Goal: Task Accomplishment & Management: Manage account settings

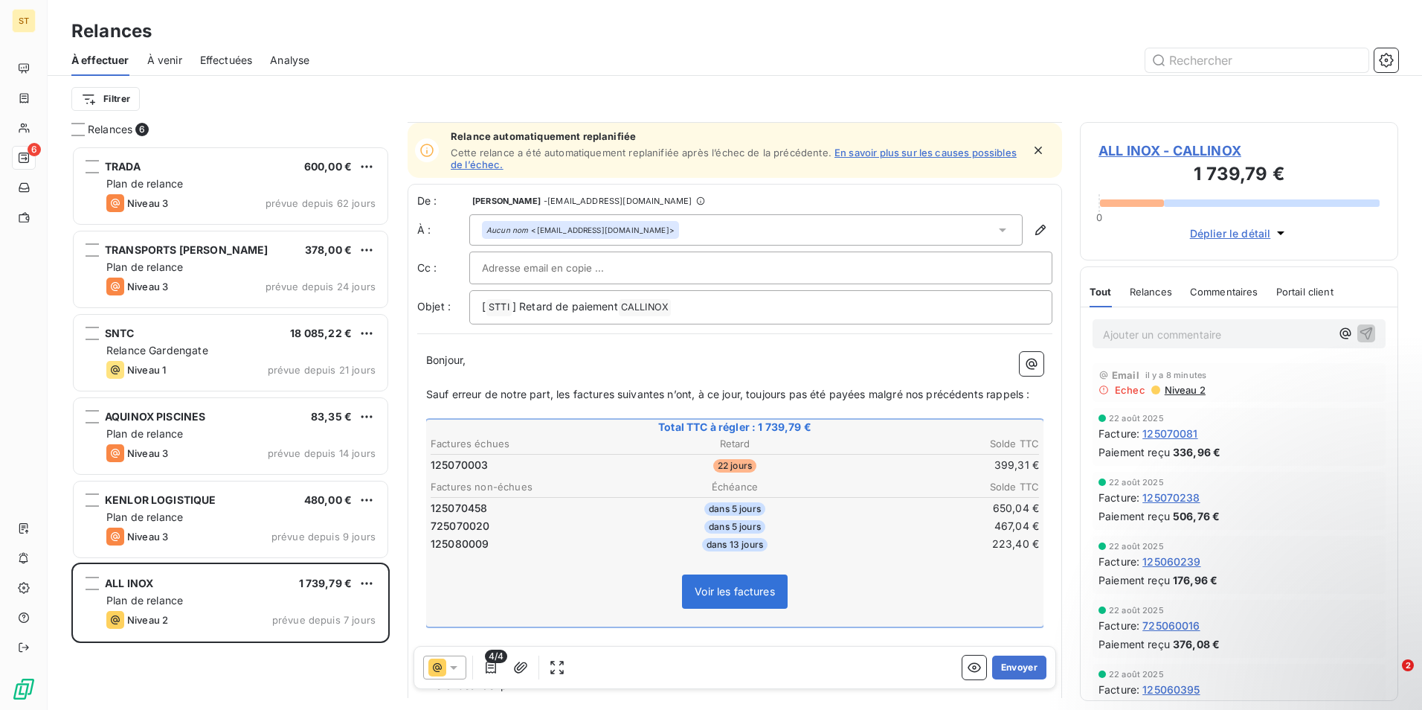
scroll to position [142, 0]
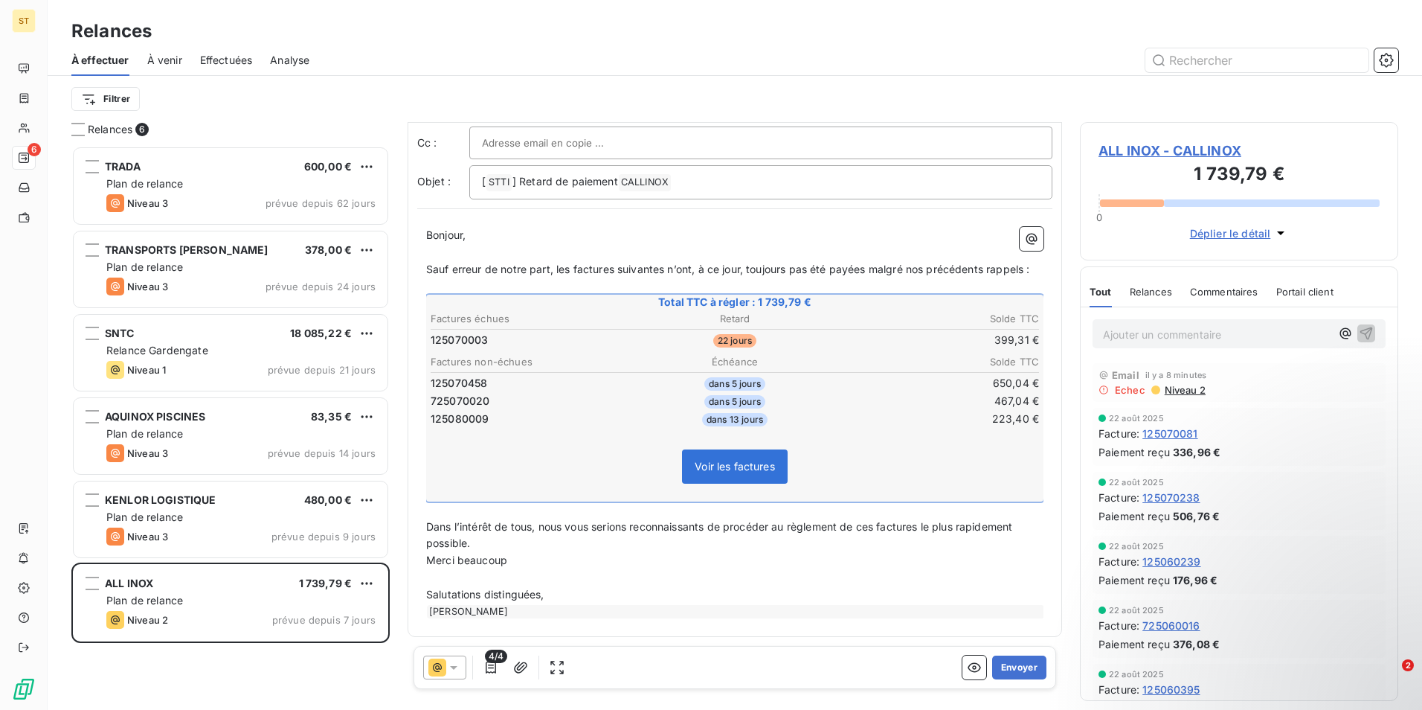
click at [1140, 332] on p "Ajouter un commentaire ﻿" at bounding box center [1217, 334] width 228 height 19
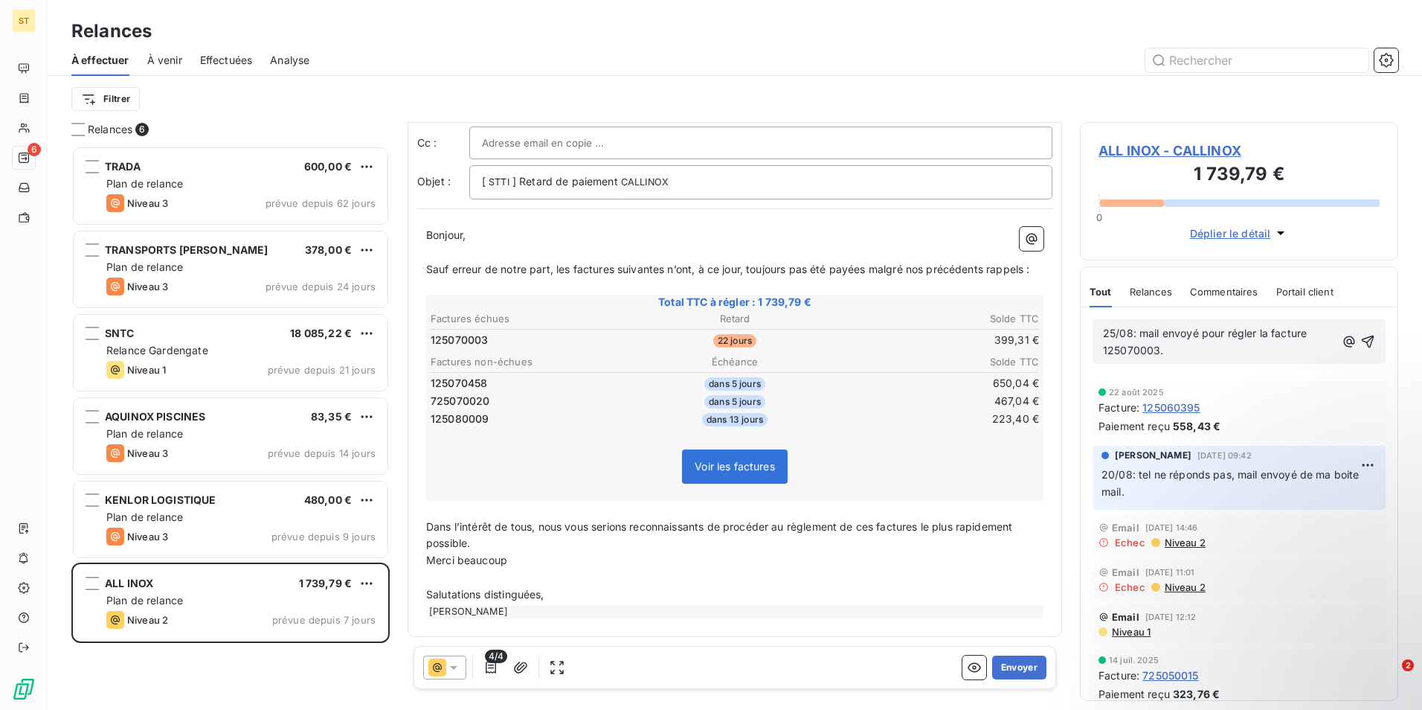
scroll to position [0, 0]
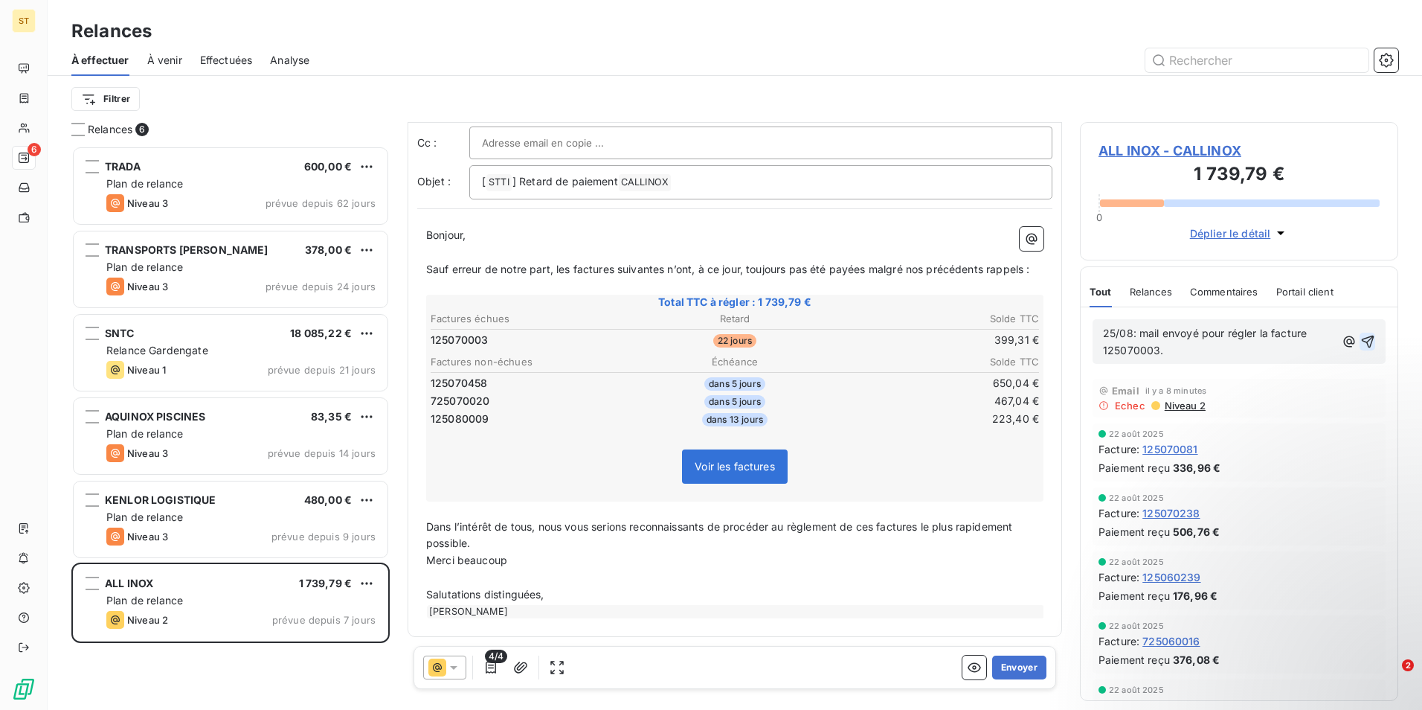
click at [1361, 342] on icon "button" at bounding box center [1367, 341] width 13 height 13
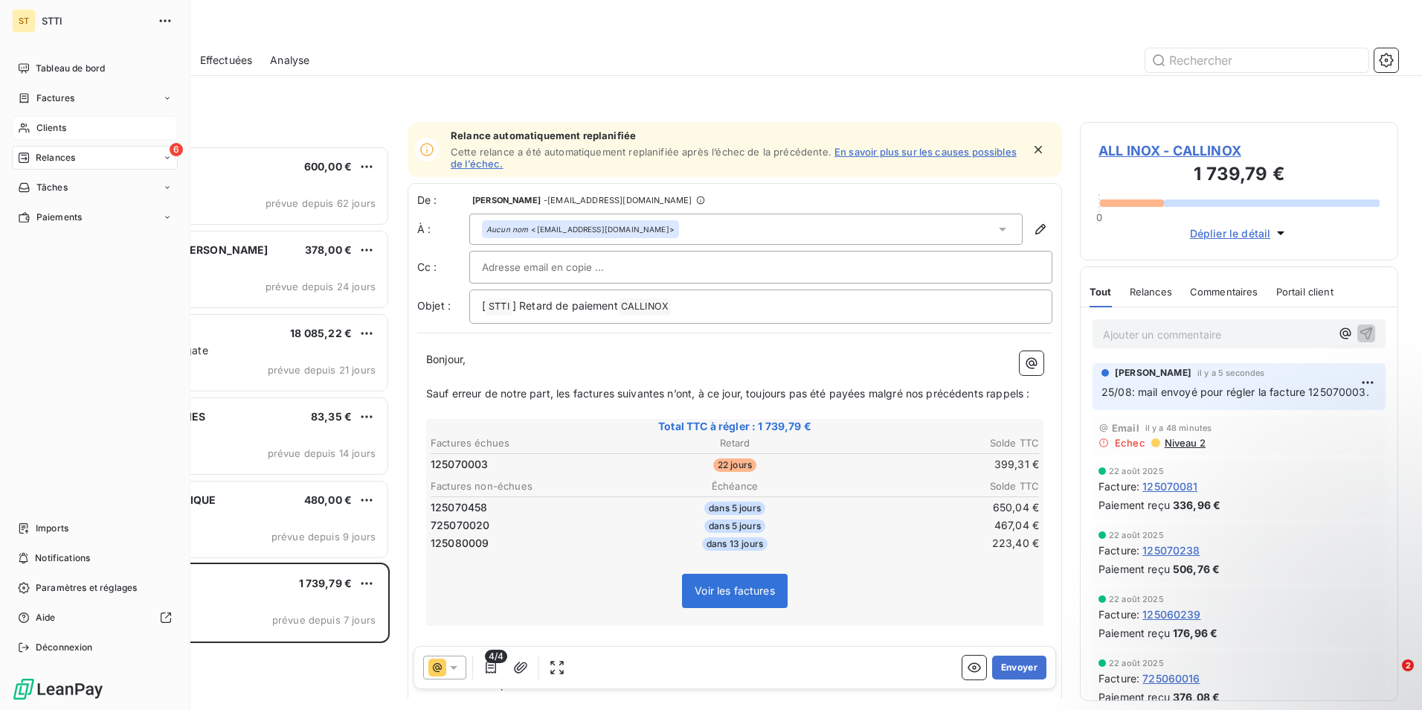
click at [53, 129] on span "Clients" at bounding box center [51, 127] width 30 height 13
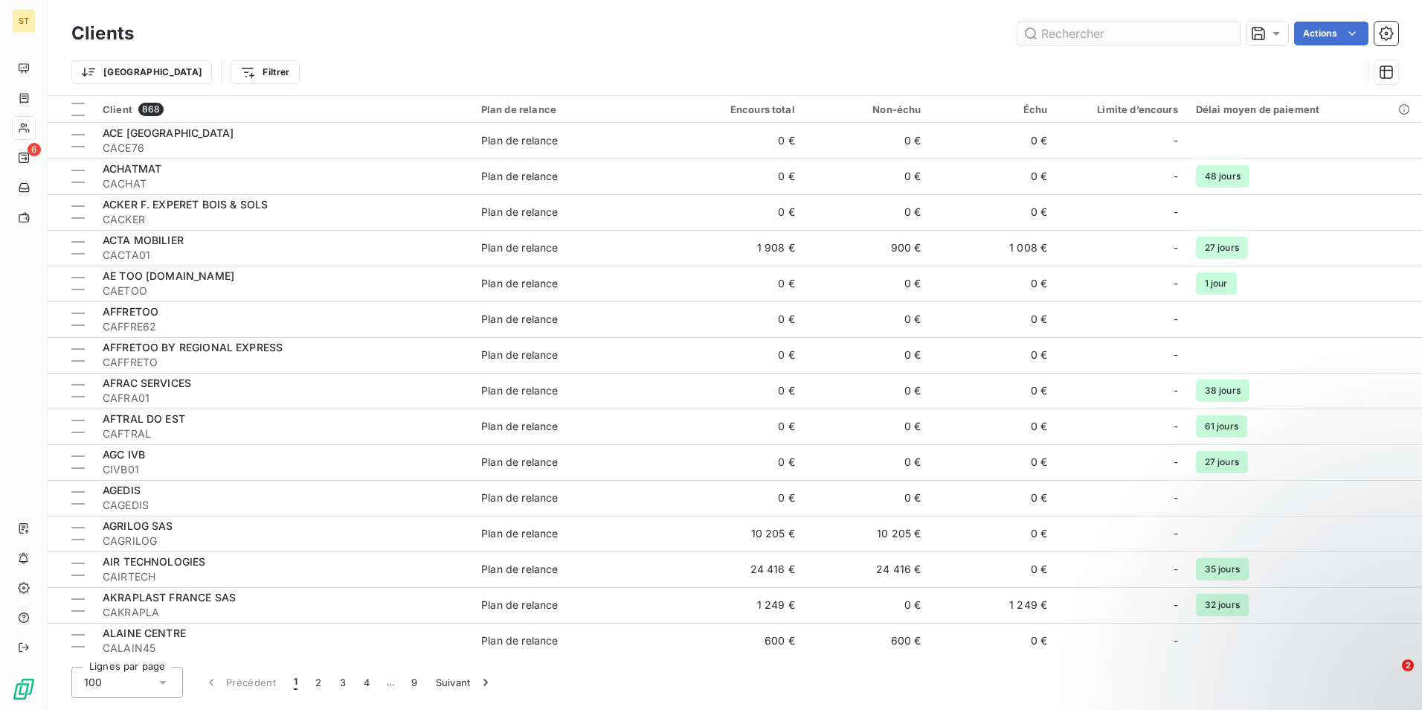
click at [1131, 30] on input "text" at bounding box center [1129, 34] width 223 height 24
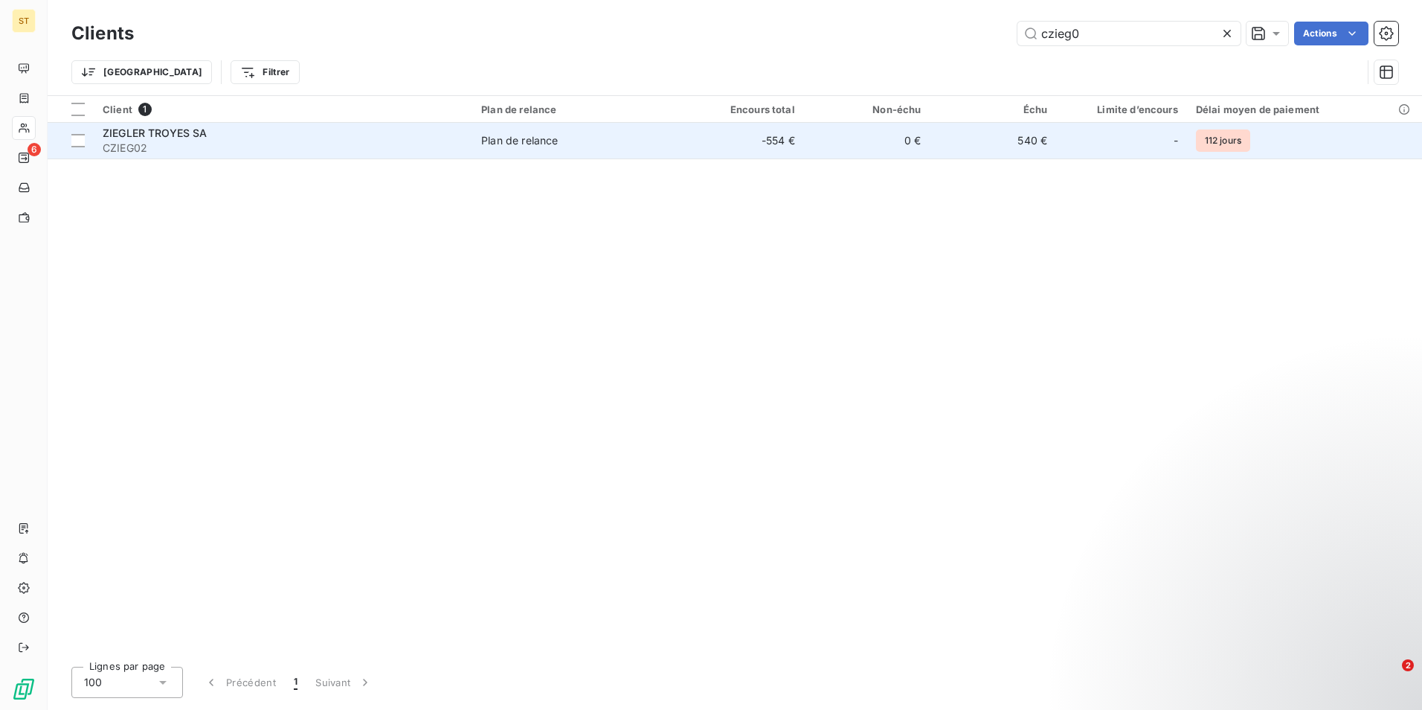
type input "czieg0"
click at [487, 149] on td "Plan de relance" at bounding box center [574, 141] width 205 height 36
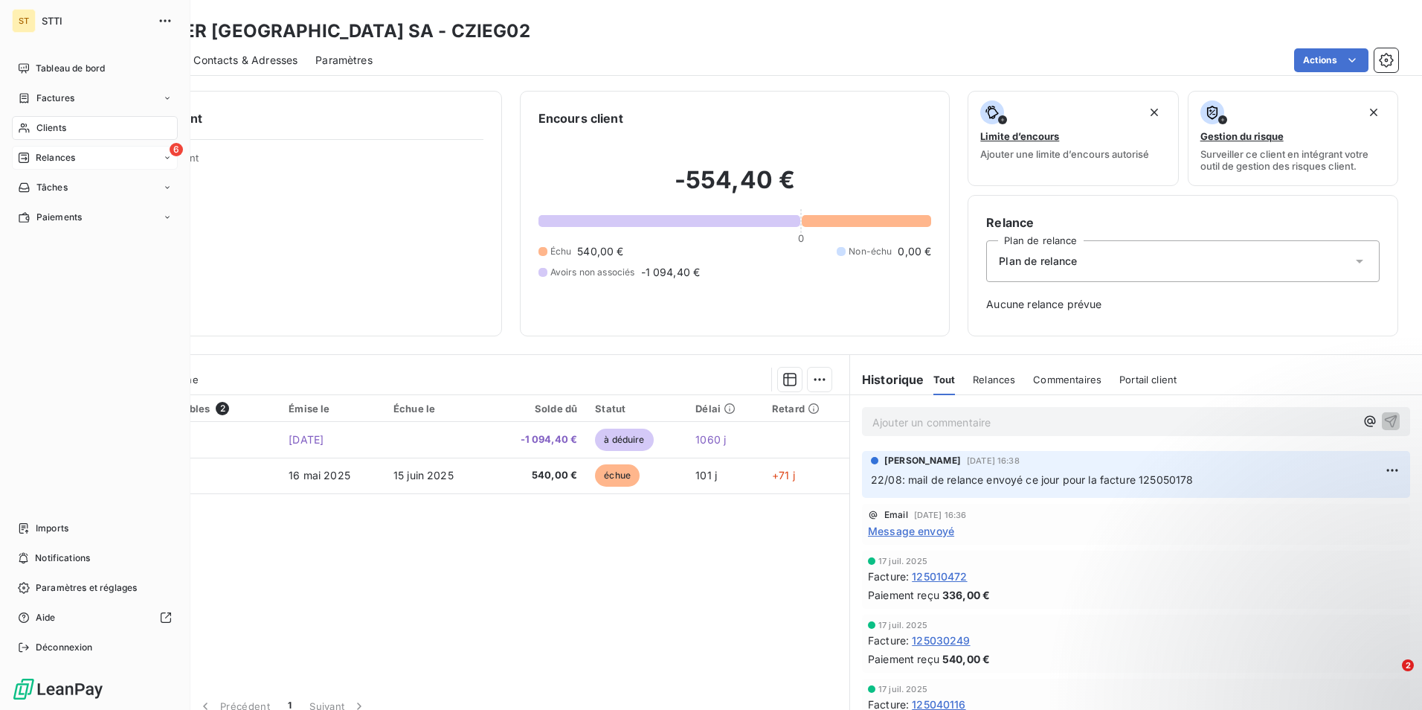
click at [46, 152] on span "Relances" at bounding box center [55, 157] width 39 height 13
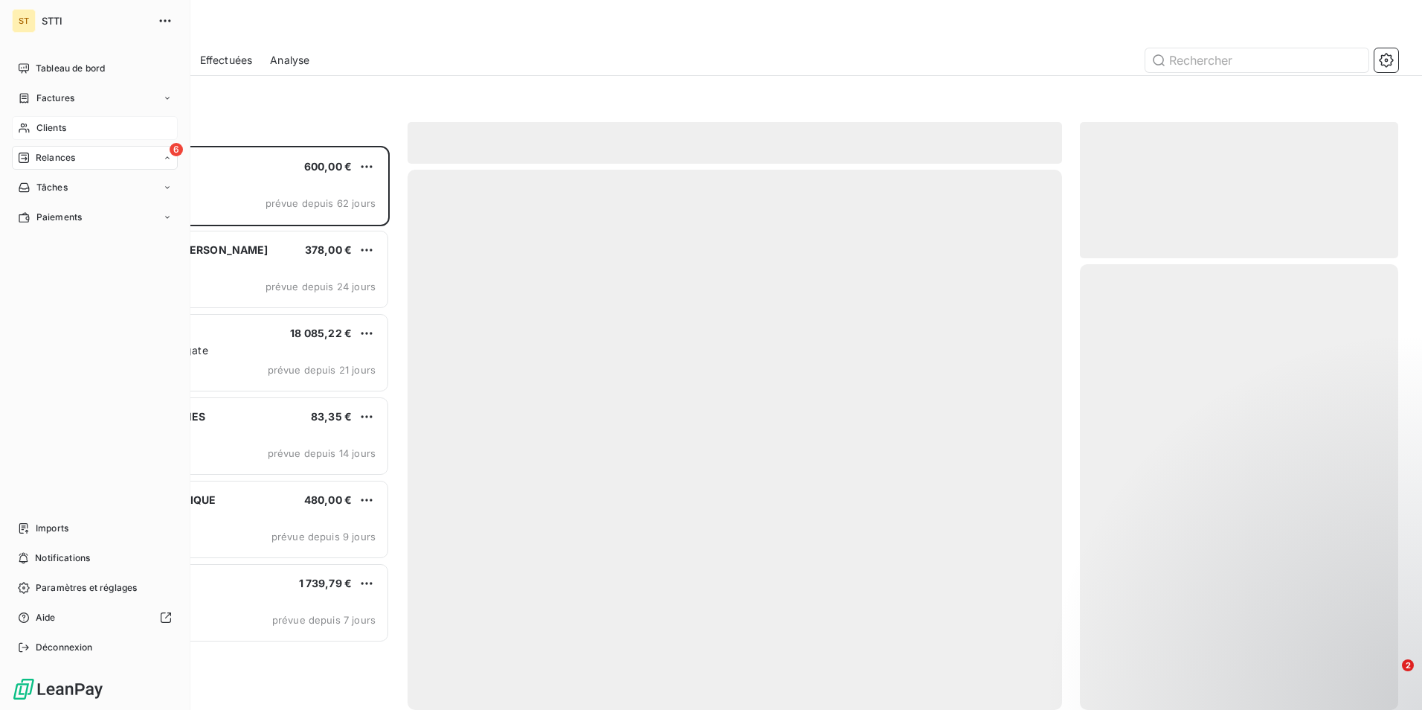
scroll to position [553, 307]
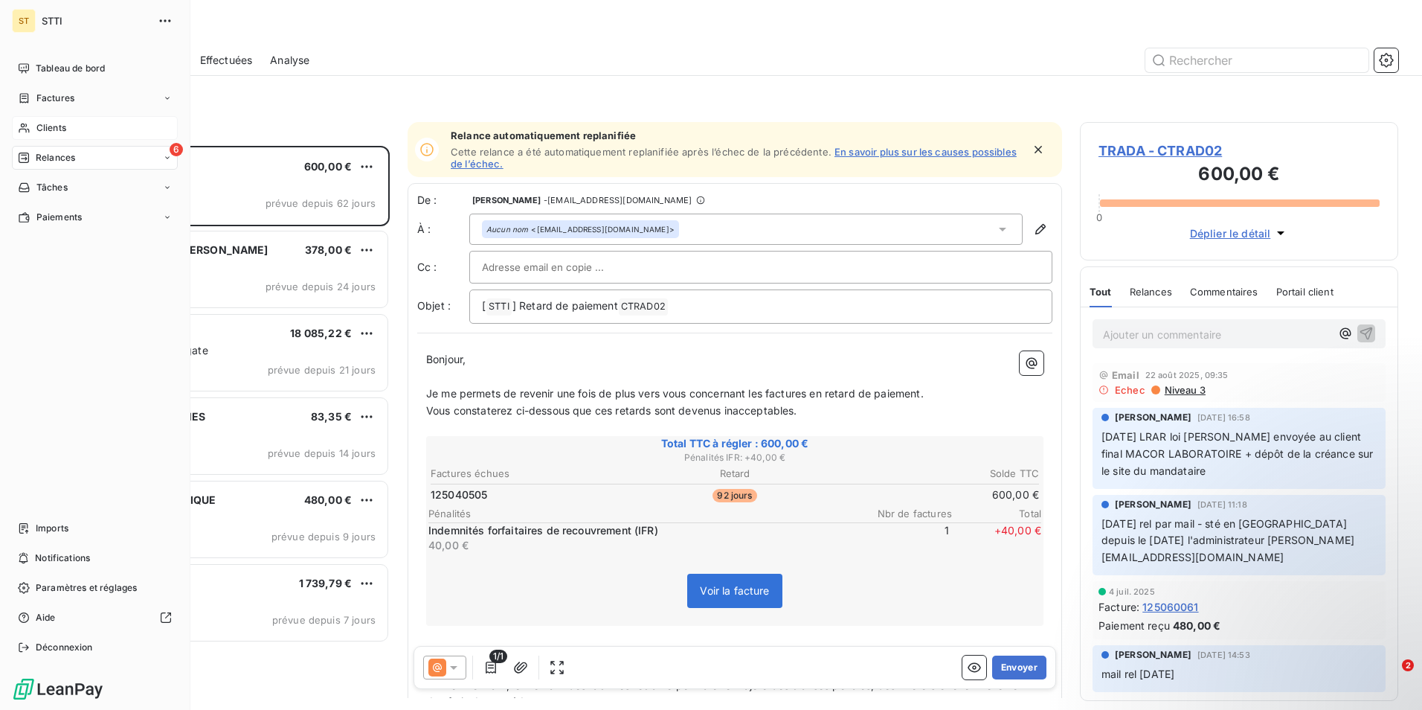
click at [40, 127] on span "Clients" at bounding box center [51, 127] width 30 height 13
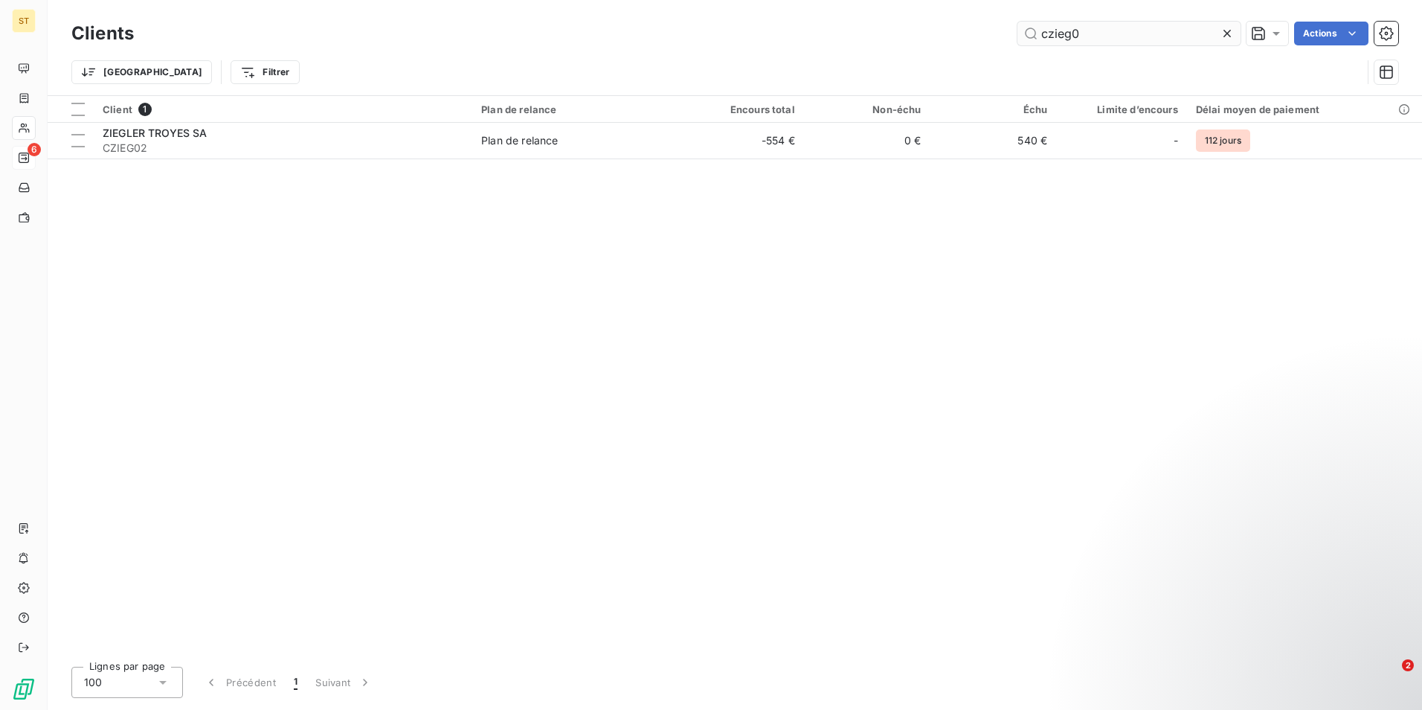
click at [1128, 26] on input "czieg0" at bounding box center [1129, 34] width 223 height 24
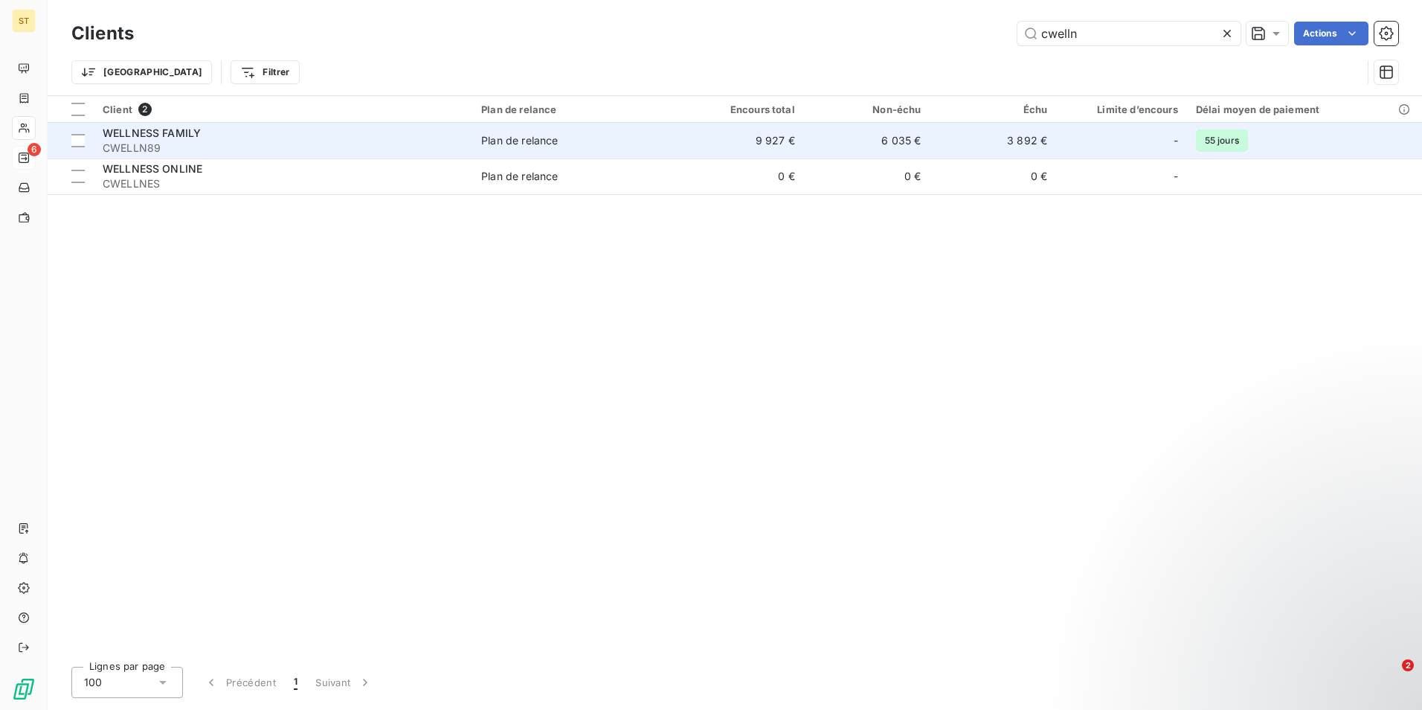
type input "cwelln"
click at [176, 139] on div "WELLNESS FAMILY" at bounding box center [283, 133] width 361 height 15
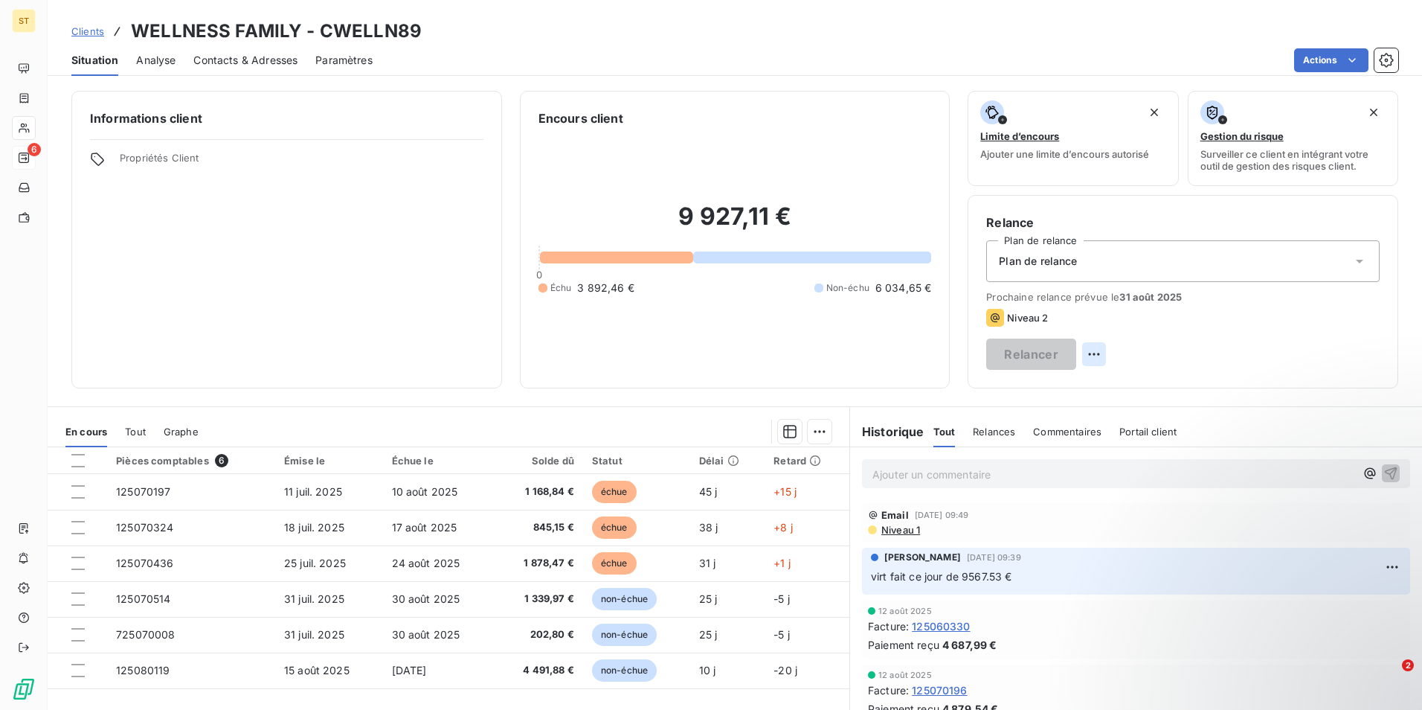
click at [1362, 355] on html "ST 6 Clients WELLNESS FAMILY - CWELLN89 Situation Analyse Contacts & Adresses P…" at bounding box center [711, 355] width 1422 height 710
click at [1295, 388] on div "Replanifier cette action" at bounding box center [1295, 387] width 133 height 24
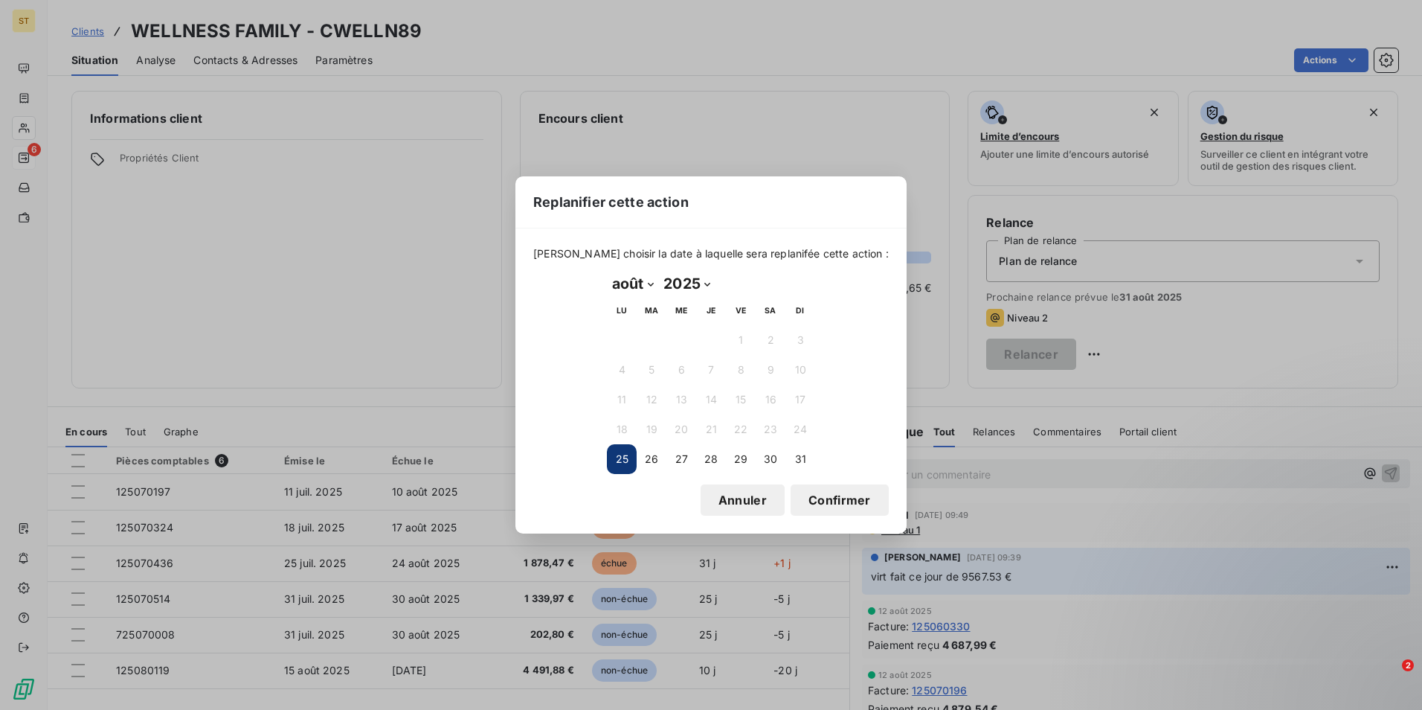
click at [653, 283] on select "janvier février mars avril mai juin juillet août septembre octobre novembre déc…" at bounding box center [632, 284] width 51 height 24
select select "8"
click at [607, 272] on select "janvier février mars avril mai juin juillet août septembre octobre novembre déc…" at bounding box center [632, 284] width 51 height 24
click at [629, 340] on button "1" at bounding box center [622, 340] width 30 height 30
click at [832, 495] on button "Confirmer" at bounding box center [840, 499] width 98 height 31
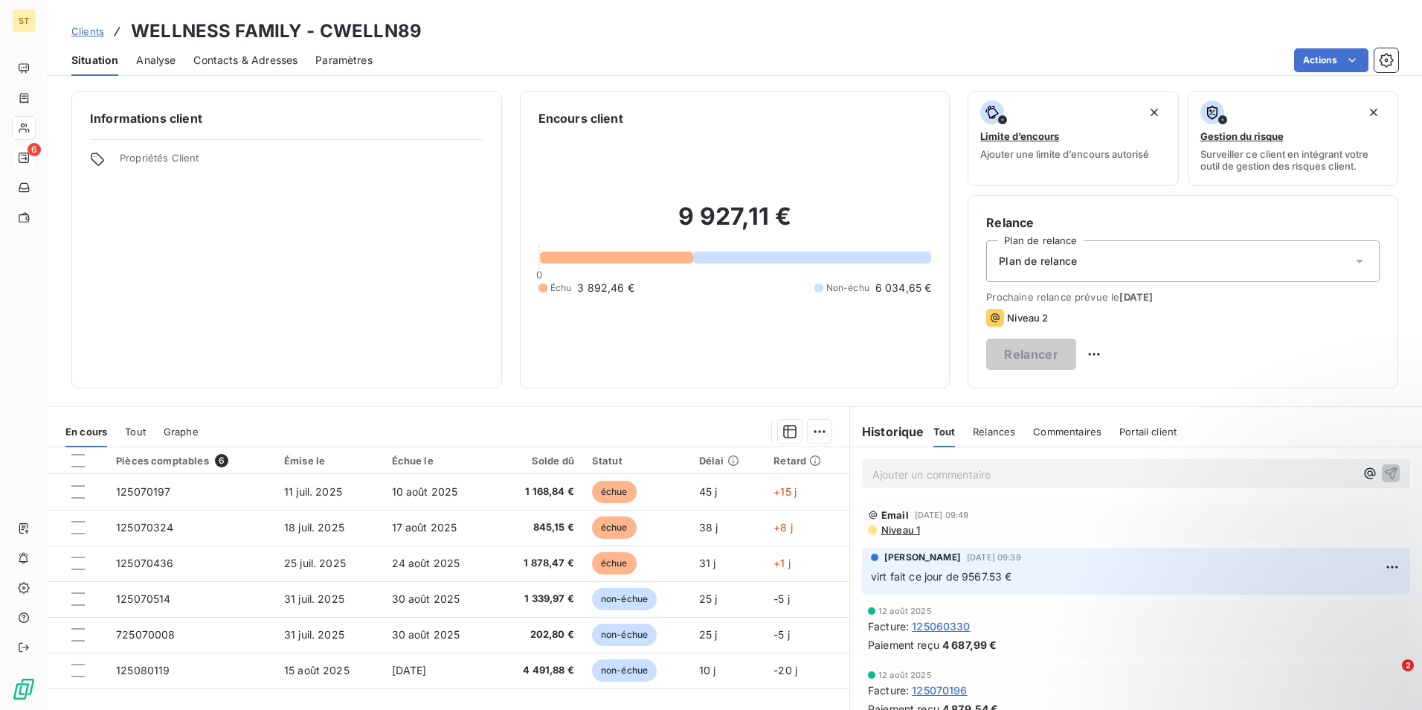
click at [913, 478] on p "Ajouter un commentaire ﻿" at bounding box center [1114, 474] width 483 height 19
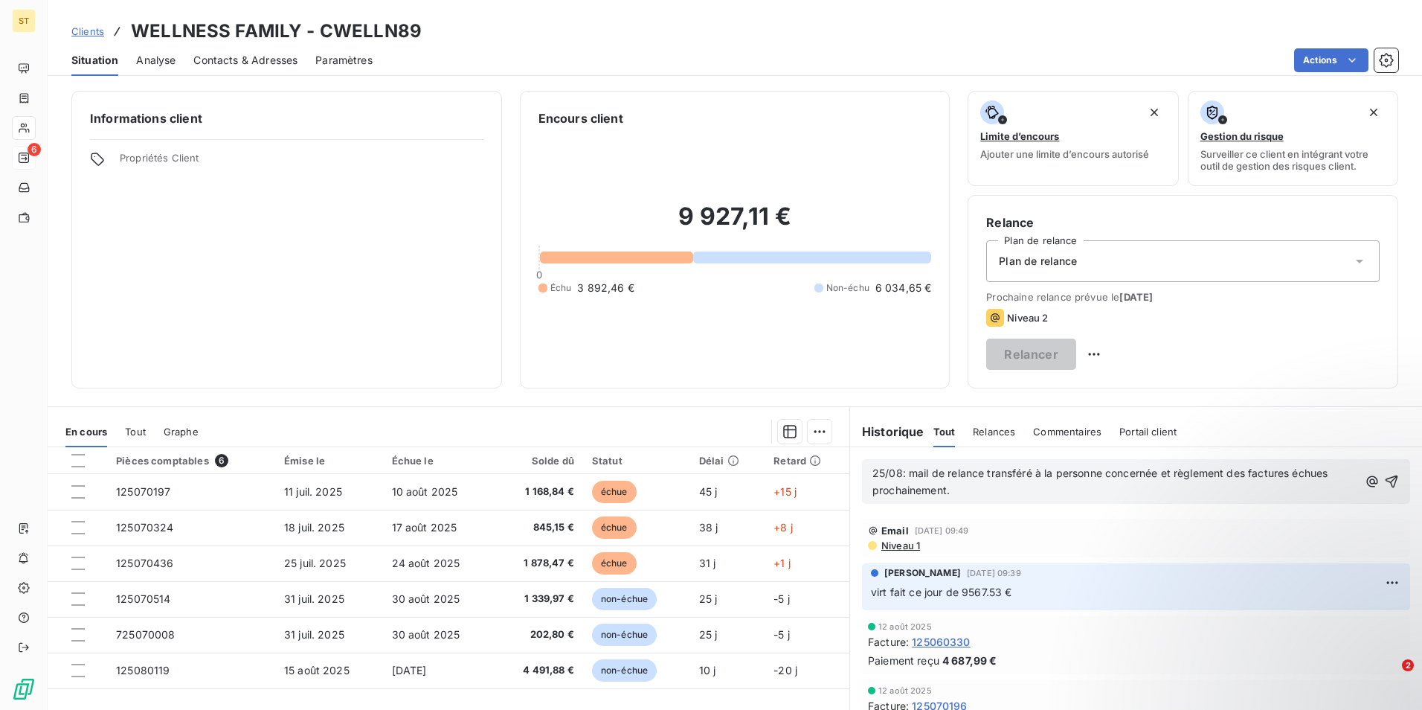
click at [975, 490] on p "25/08: mail de relance transféré à la personne concernée et règlement des factu…" at bounding box center [1116, 482] width 486 height 34
click at [1384, 481] on icon "button" at bounding box center [1391, 481] width 15 height 15
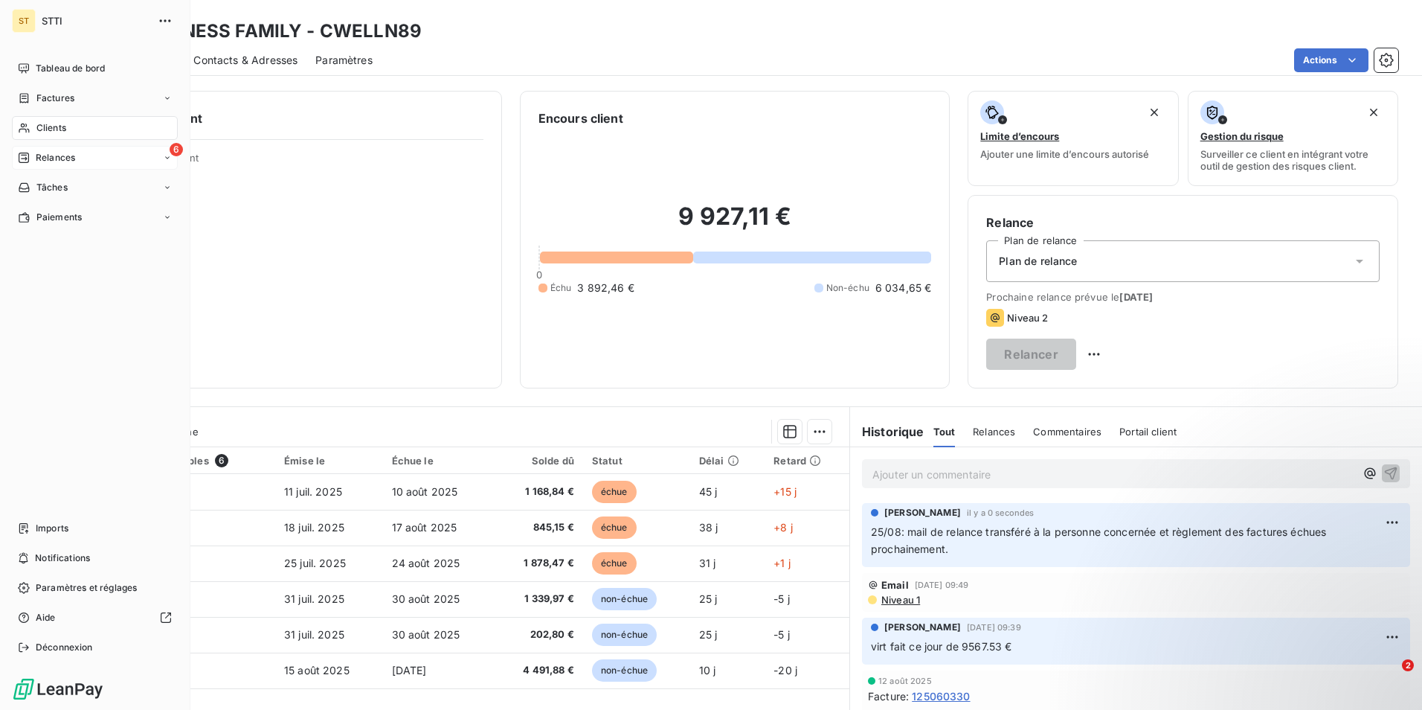
click at [89, 121] on div "Clients" at bounding box center [95, 128] width 166 height 24
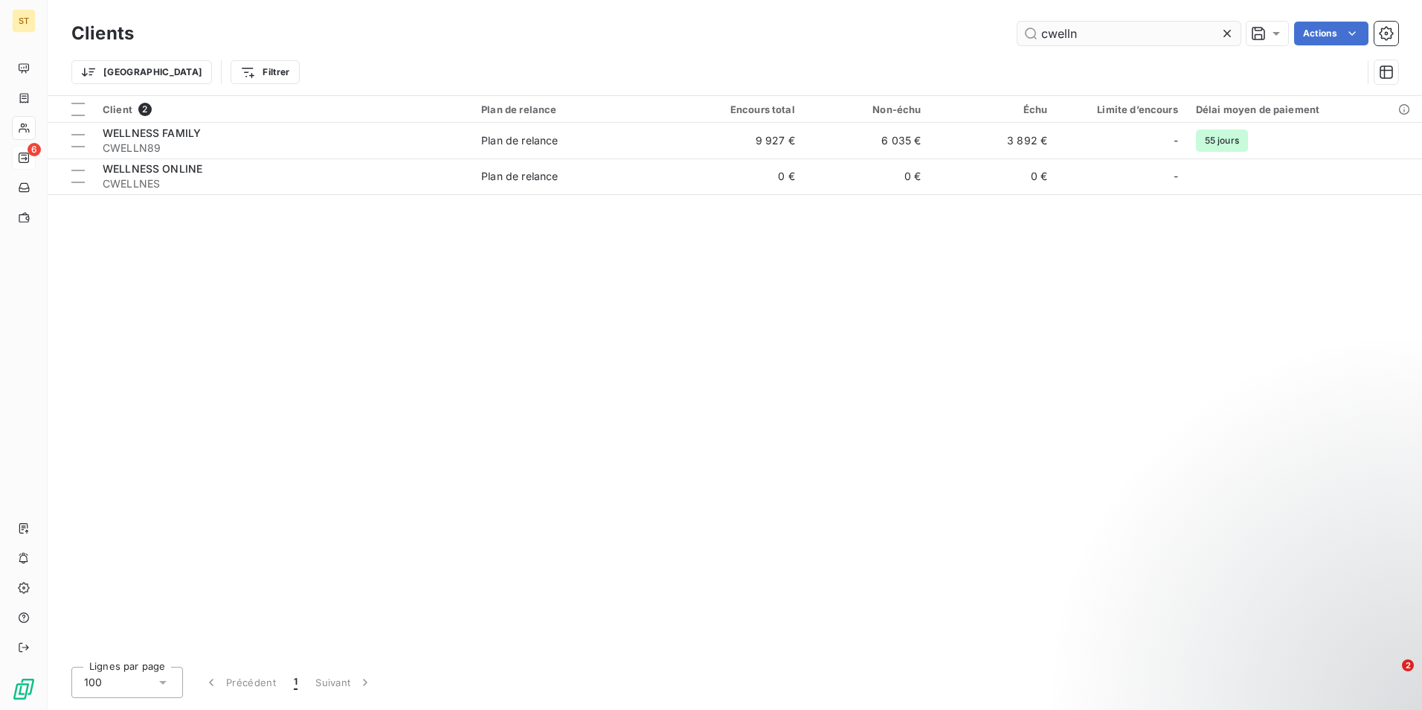
click at [1103, 30] on input "cwelln" at bounding box center [1129, 34] width 223 height 24
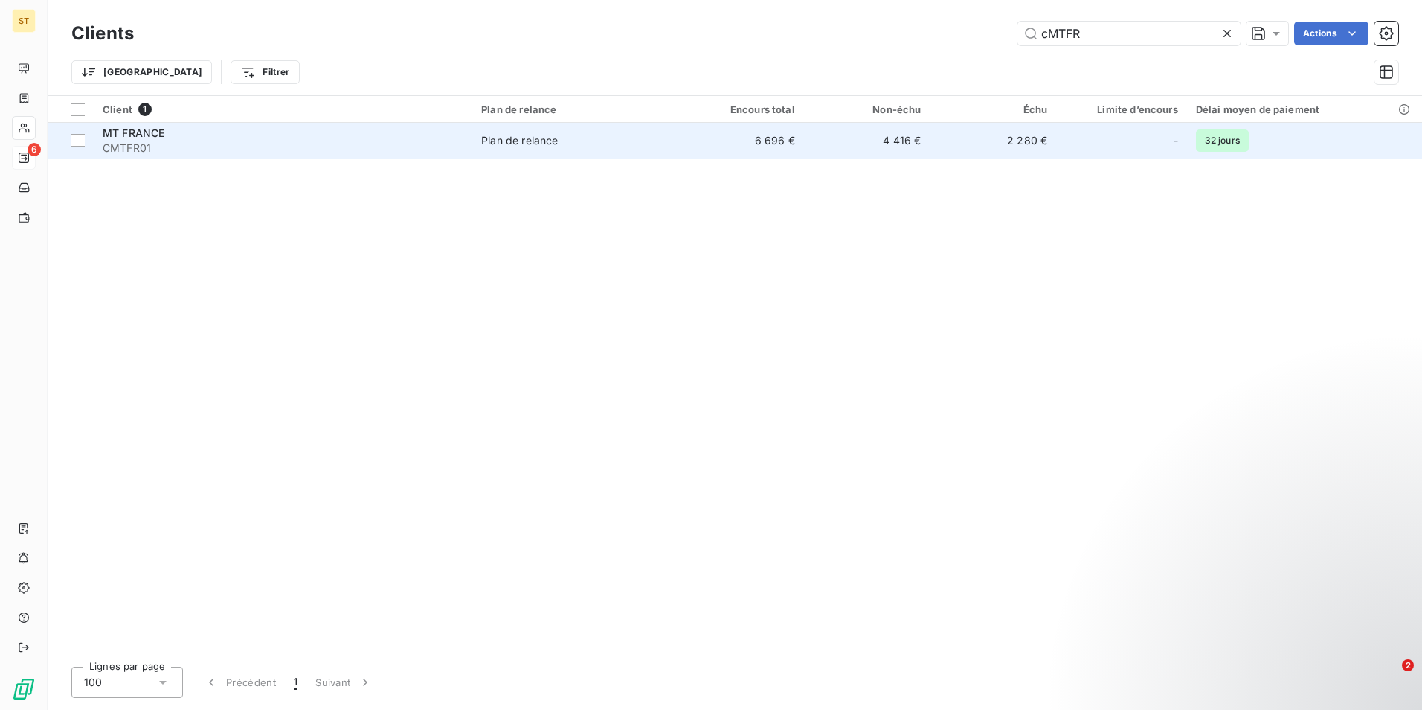
type input "cMTFR"
click at [339, 151] on span "CMTFR01" at bounding box center [283, 148] width 361 height 15
